Goal: Find specific page/section: Locate item on page

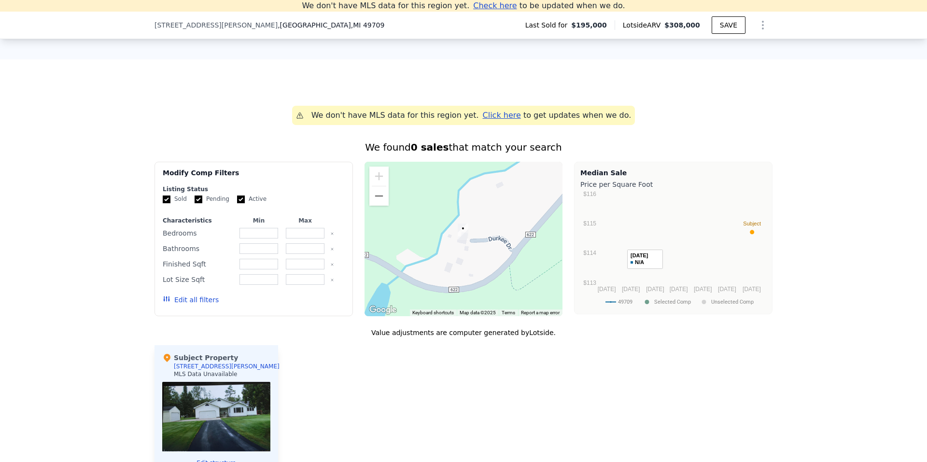
scroll to position [713, 0]
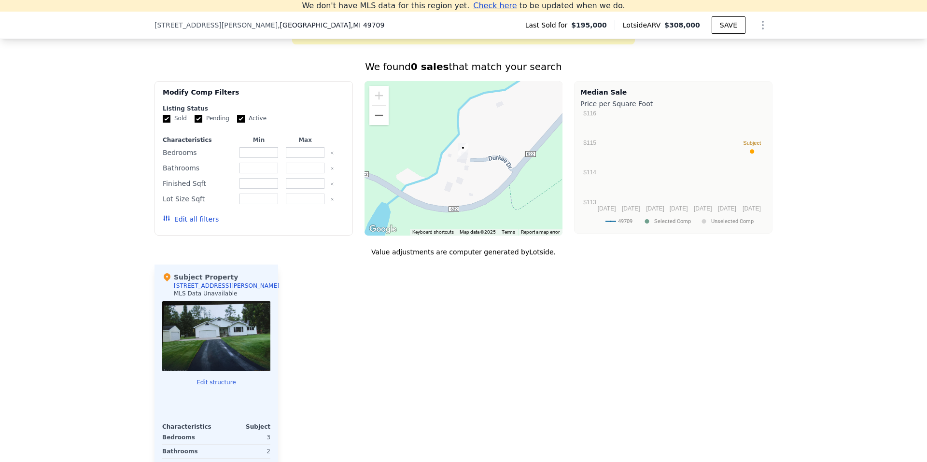
click at [213, 336] on div at bounding box center [216, 336] width 108 height 70
click at [214, 336] on div at bounding box center [216, 336] width 108 height 70
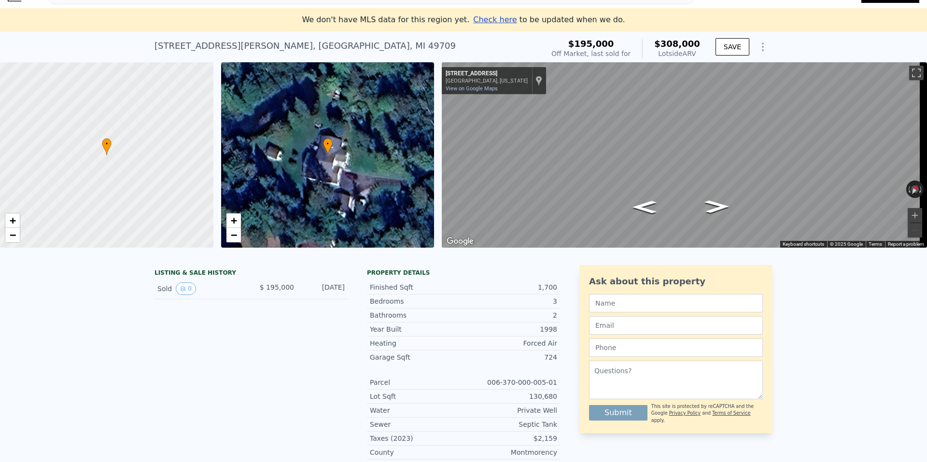
scroll to position [11, 0]
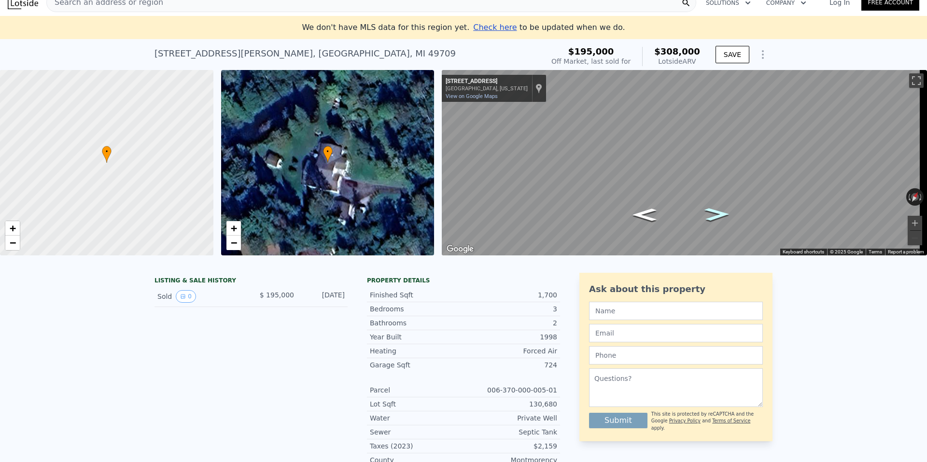
click at [717, 216] on icon "Go Northeast, Co Rd 622" at bounding box center [718, 214] width 46 height 19
click at [717, 216] on icon "Go Northeast, Co Rd 622" at bounding box center [716, 213] width 51 height 20
click at [717, 216] on icon "Go Northeast, Co Rd 622" at bounding box center [716, 212] width 55 height 21
click at [717, 216] on icon "Go Northeast, Co Rd 622" at bounding box center [716, 211] width 56 height 21
click at [717, 216] on icon "Go Northeast, Co Rd 622" at bounding box center [716, 211] width 57 height 21
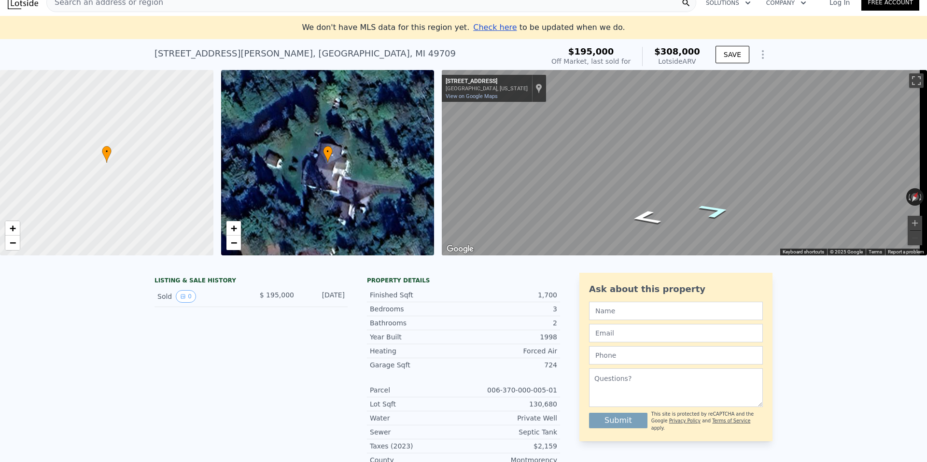
click at [717, 216] on icon "Go Northeast, Co Rd 622" at bounding box center [715, 211] width 60 height 22
click at [717, 216] on icon "Go Northeast, Co Rd 622" at bounding box center [713, 210] width 65 height 23
click at [723, 218] on icon "Go Northeast, Co Rd 622" at bounding box center [715, 211] width 59 height 22
click at [710, 199] on icon "Go Northeast, Co Rd 622" at bounding box center [713, 197] width 66 height 25
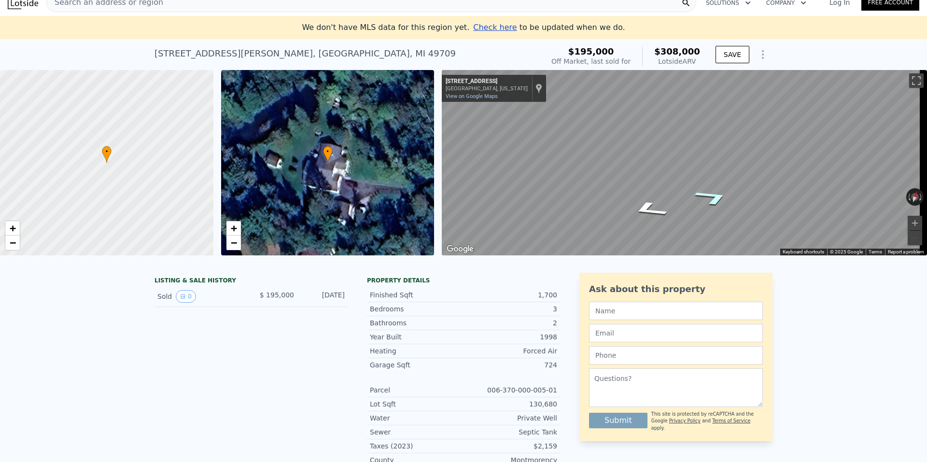
click at [710, 199] on icon "Go Northeast, Co Rd 622" at bounding box center [713, 197] width 66 height 25
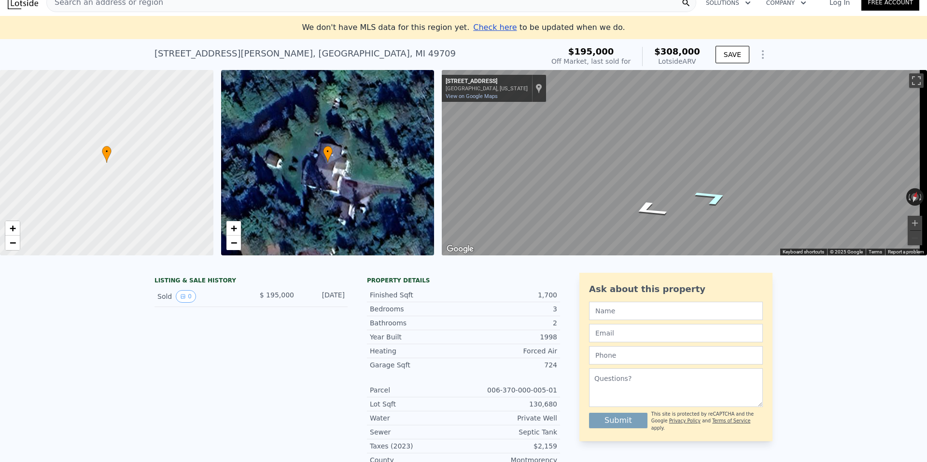
click at [710, 199] on icon "Go Northeast, Co Rd 622" at bounding box center [713, 197] width 66 height 25
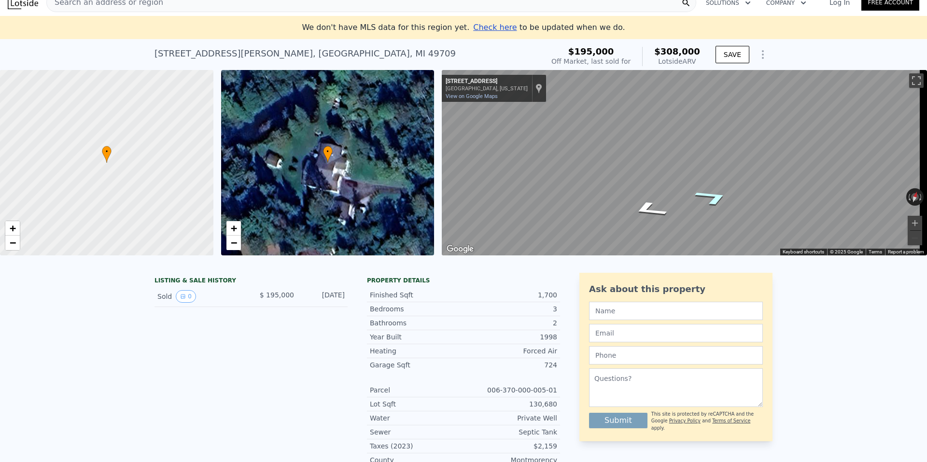
click at [710, 199] on icon "Go Northeast, Co Rd 622" at bounding box center [713, 197] width 66 height 25
click at [710, 199] on icon "Go Northeast, Co Rd 622" at bounding box center [713, 197] width 65 height 25
click at [713, 217] on icon "Go Northeast, Co Rd 622" at bounding box center [713, 219] width 65 height 21
click at [713, 217] on icon "Go Northeast, Co Rd 622" at bounding box center [714, 219] width 64 height 21
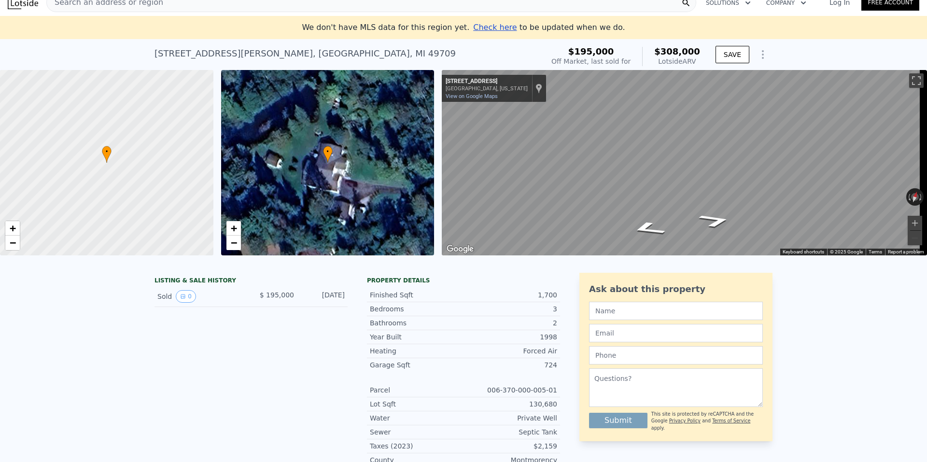
click at [345, 181] on div "• + −" at bounding box center [327, 162] width 213 height 185
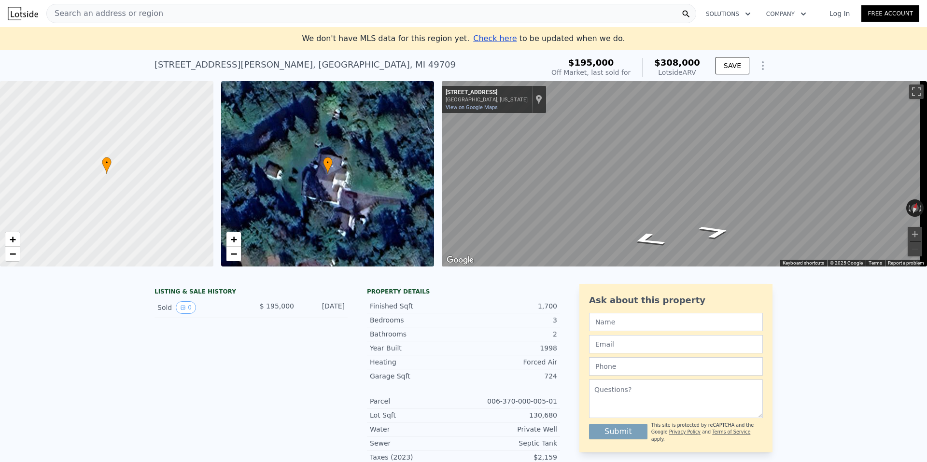
drag, startPoint x: 214, startPoint y: 15, endPoint x: 108, endPoint y: 16, distance: 106.3
click at [108, 16] on span "Search an address or region" at bounding box center [105, 14] width 116 height 12
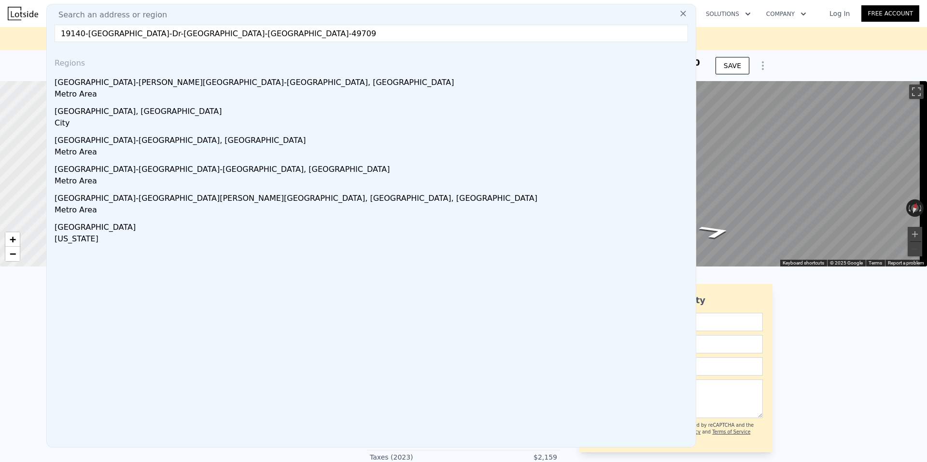
click at [83, 33] on input "19140-[GEOGRAPHIC_DATA]-Dr-[GEOGRAPHIC_DATA]-[GEOGRAPHIC_DATA]-49709" at bounding box center [372, 33] width 634 height 17
click at [85, 33] on input "19140-[GEOGRAPHIC_DATA]-Dr-[GEOGRAPHIC_DATA]-[GEOGRAPHIC_DATA]-49709" at bounding box center [372, 33] width 634 height 17
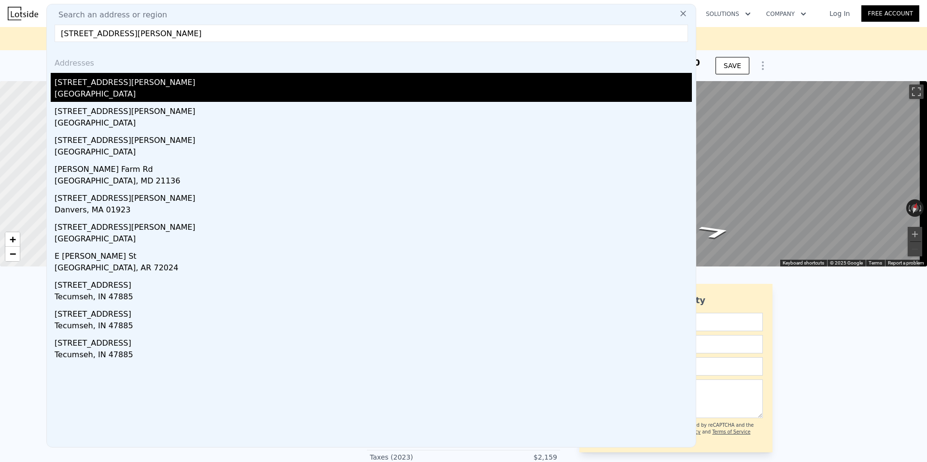
type input "[STREET_ADDRESS][PERSON_NAME]"
click at [83, 97] on div "[GEOGRAPHIC_DATA]" at bounding box center [374, 95] width 638 height 14
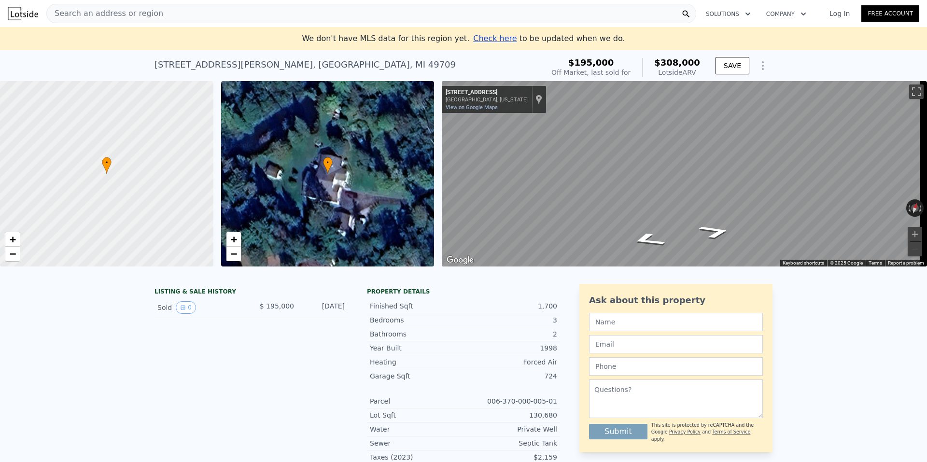
click at [350, 198] on div "• + −" at bounding box center [327, 173] width 213 height 185
click at [230, 238] on span "+" at bounding box center [233, 239] width 6 height 12
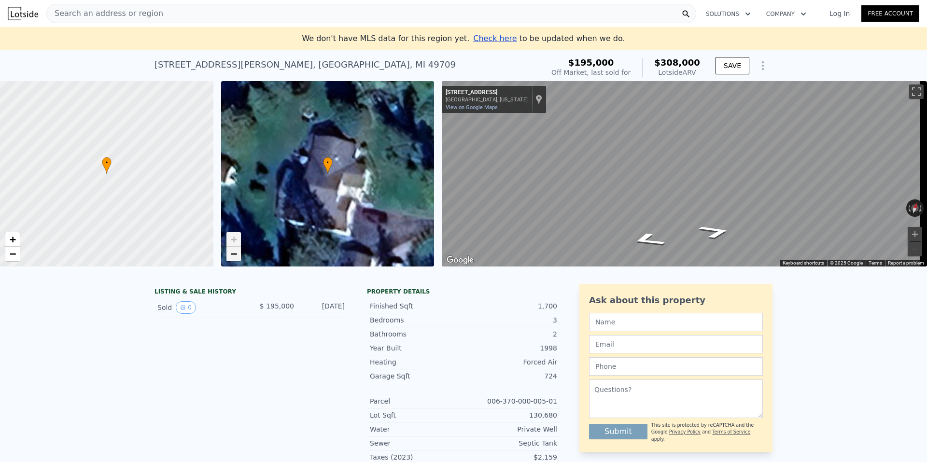
click at [238, 254] on link "−" at bounding box center [234, 254] width 14 height 14
